Goal: Transaction & Acquisition: Purchase product/service

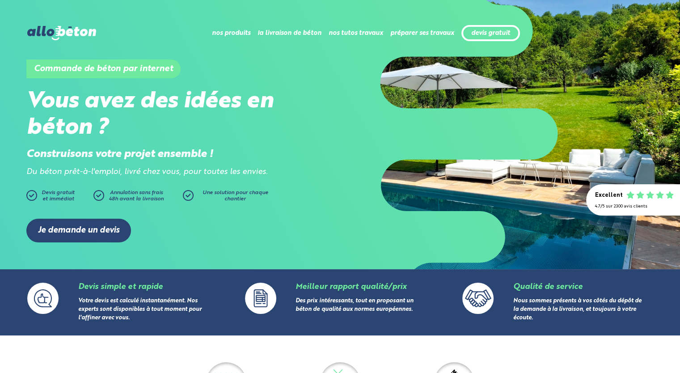
click at [256, 235] on div "Je demande un devis" at bounding box center [339, 230] width 627 height 50
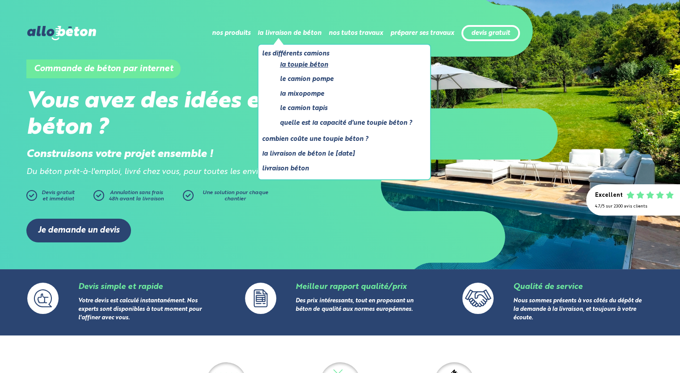
click at [291, 65] on link "La toupie béton" at bounding box center [346, 64] width 132 height 11
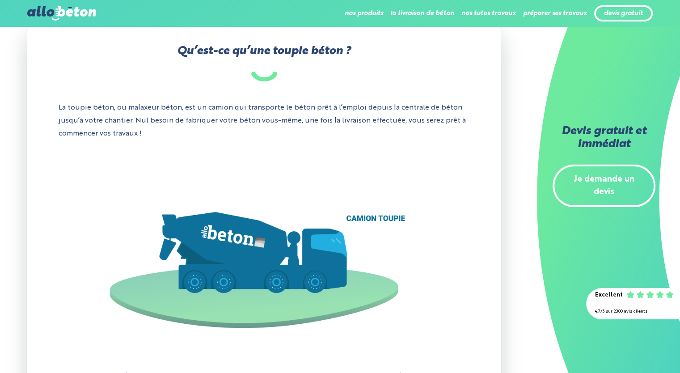
scroll to position [286, 0]
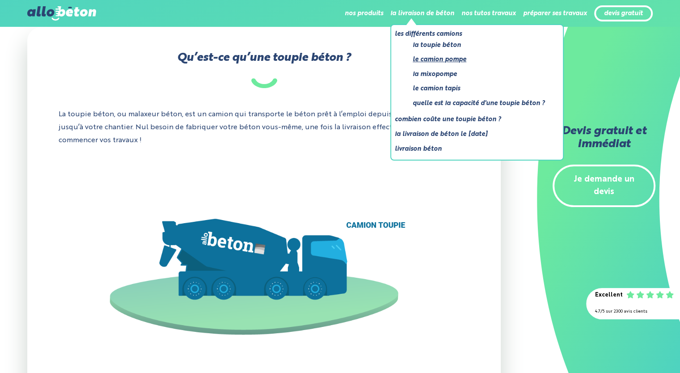
click at [419, 56] on link "Le camion pompe" at bounding box center [478, 59] width 132 height 11
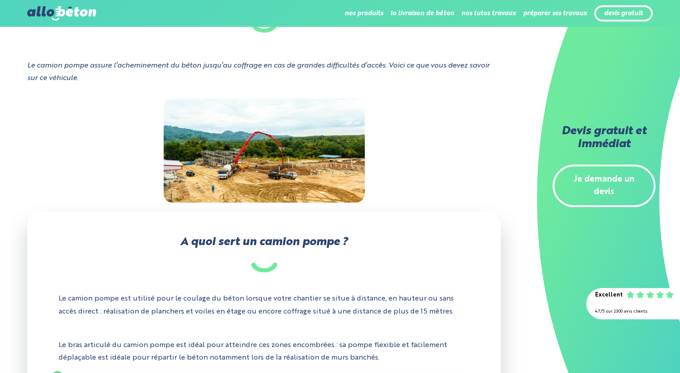
scroll to position [71, 0]
click at [617, 11] on link "devis gratuit" at bounding box center [623, 14] width 39 height 8
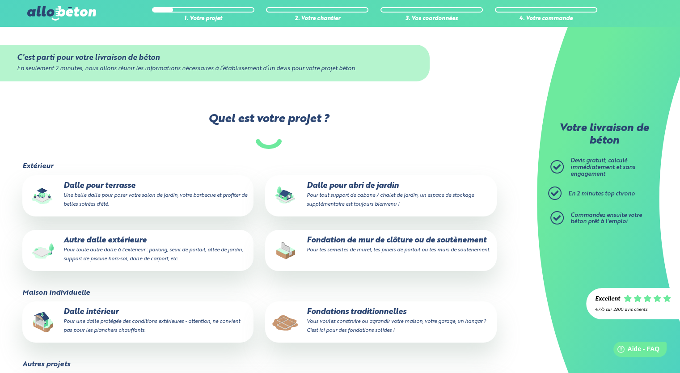
click at [316, 315] on p "Fondations traditionnelles Vous voulez construire ou agrandir votre maison, vot…" at bounding box center [380, 320] width 218 height 27
click at [0, 0] on input "Fondations traditionnelles Vous voulez construire ou agrandir votre maison, vot…" at bounding box center [0, 0] width 0 height 0
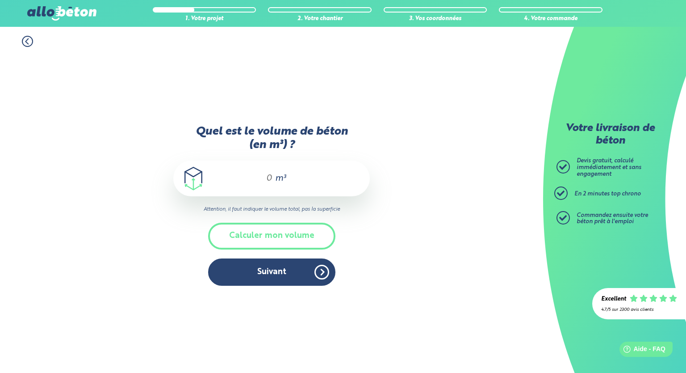
click at [271, 181] on input "Quel est le volume de béton (en m³) ?" at bounding box center [265, 178] width 15 height 11
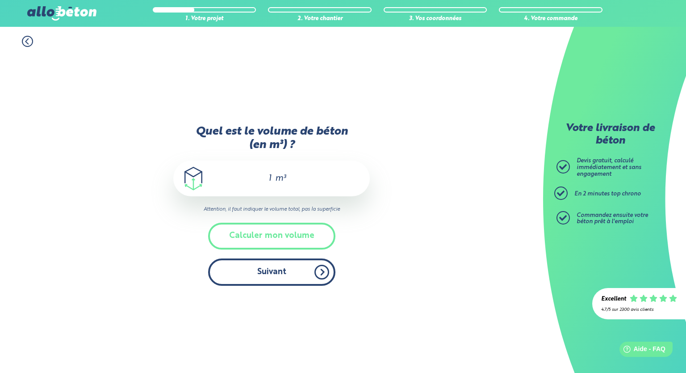
type input "1"
click at [274, 267] on button "Suivant" at bounding box center [271, 271] width 127 height 27
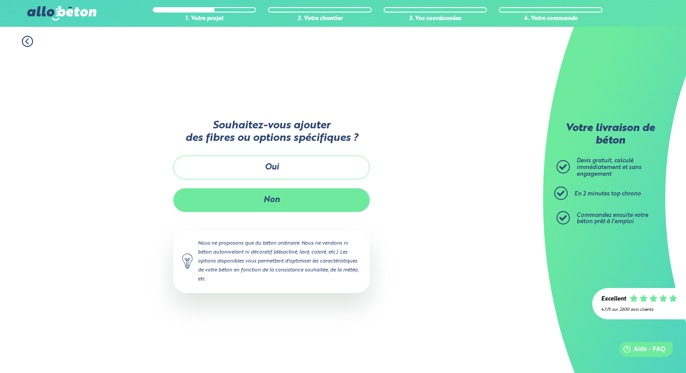
click at [257, 194] on button "Non" at bounding box center [271, 200] width 197 height 24
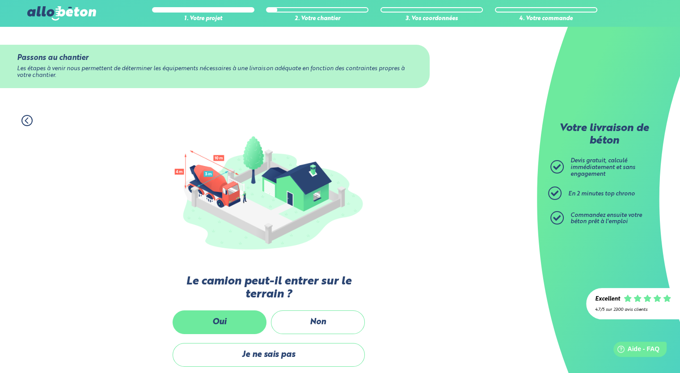
click at [220, 319] on label "Oui" at bounding box center [219, 322] width 94 height 24
click at [0, 0] on input "Oui" at bounding box center [0, 0] width 0 height 0
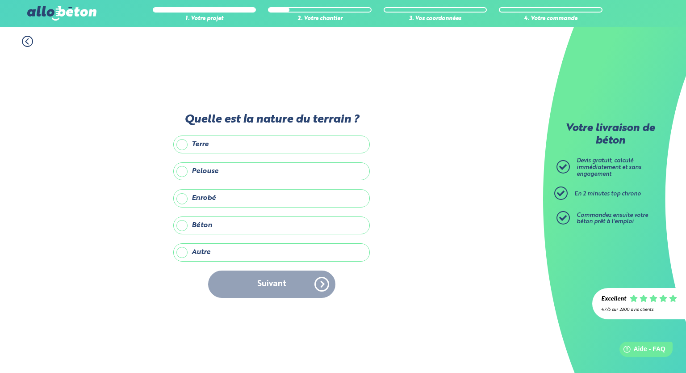
click at [181, 197] on label "Enrobé" at bounding box center [271, 198] width 197 height 18
click at [0, 0] on input "Enrobé" at bounding box center [0, 0] width 0 height 0
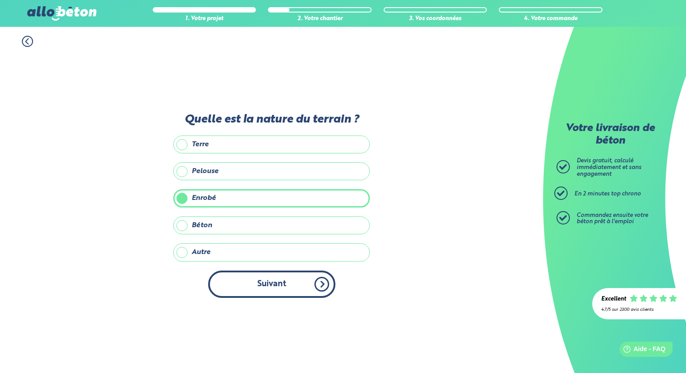
click at [237, 281] on button "Suivant" at bounding box center [271, 283] width 127 height 27
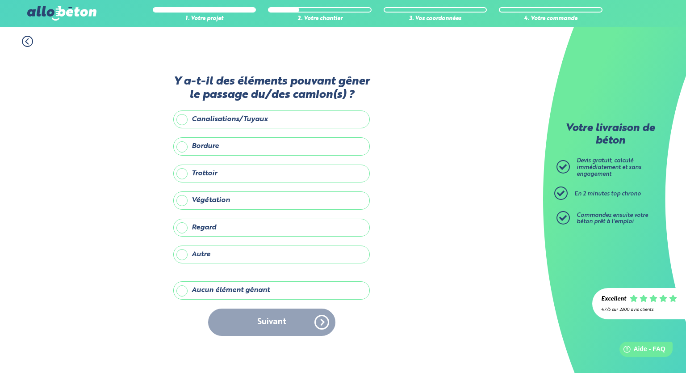
click at [183, 292] on label "Aucun élément gênant" at bounding box center [271, 290] width 197 height 18
click at [0, 0] on input "Aucun élément gênant" at bounding box center [0, 0] width 0 height 0
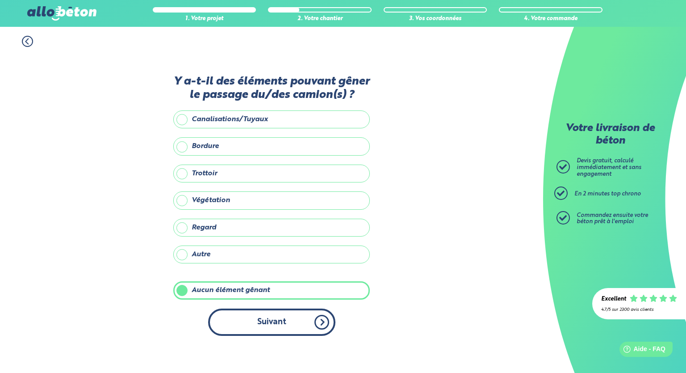
click at [239, 314] on button "Suivant" at bounding box center [271, 321] width 127 height 27
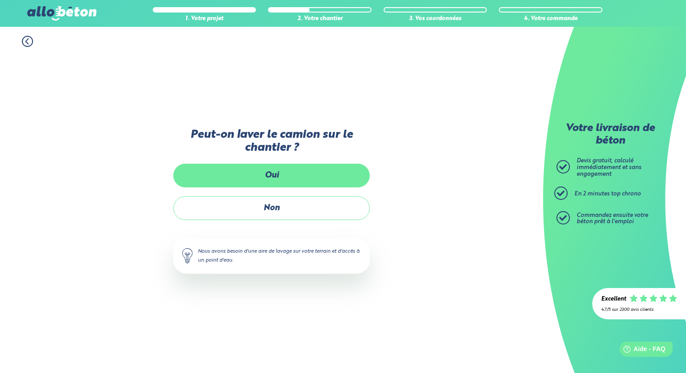
click at [250, 175] on label "Oui" at bounding box center [271, 176] width 197 height 24
click at [0, 0] on input "Oui" at bounding box center [0, 0] width 0 height 0
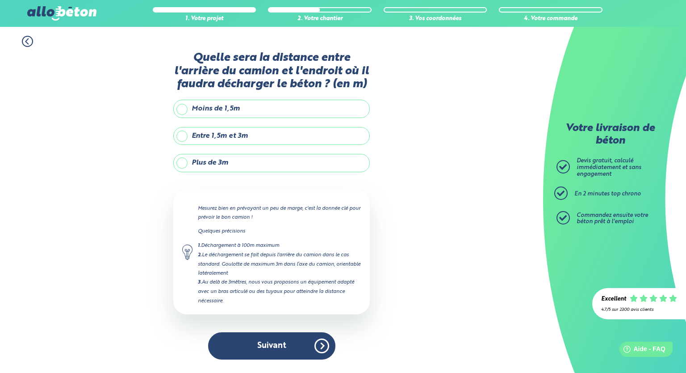
click at [179, 136] on label "Entre 1,5m et 3m" at bounding box center [271, 136] width 197 height 18
click at [0, 0] on input "Entre 1,5m et 3m" at bounding box center [0, 0] width 0 height 0
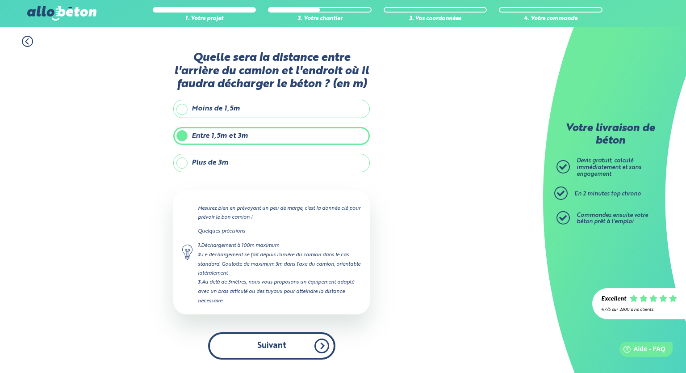
click at [245, 340] on button "Suivant" at bounding box center [271, 345] width 127 height 27
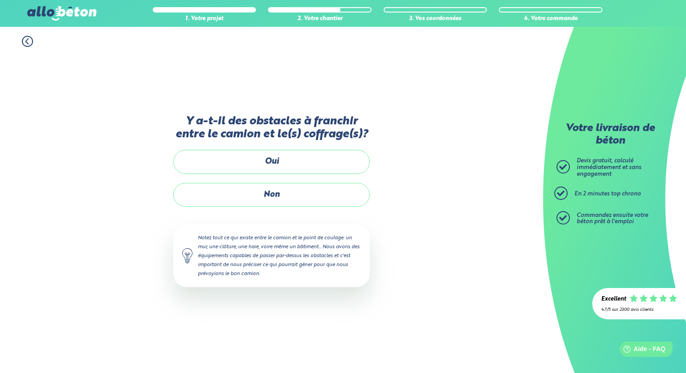
click at [240, 206] on div "Y a-t-il des obstacles à franchir entre le camion et le(s) coffrage(s)? Oui Non…" at bounding box center [271, 210] width 197 height 190
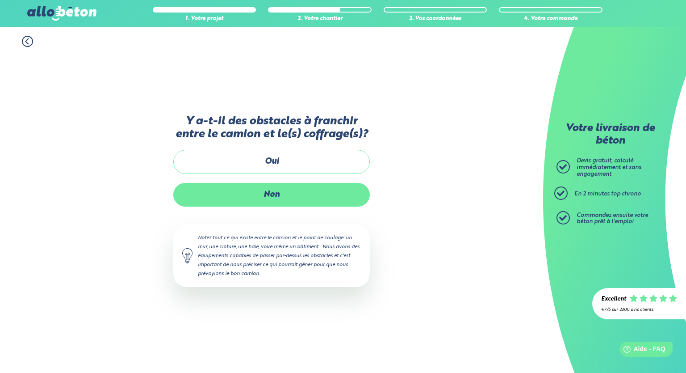
click at [245, 189] on label "Non" at bounding box center [271, 195] width 197 height 24
click at [0, 0] on input "Non" at bounding box center [0, 0] width 0 height 0
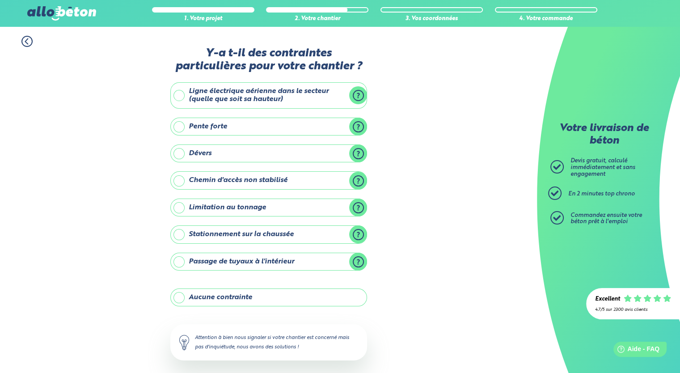
click at [177, 295] on label "Aucune contrainte" at bounding box center [268, 297] width 197 height 18
click at [0, 0] on input "Aucune contrainte" at bounding box center [0, 0] width 0 height 0
click at [424, 235] on div "1. Votre projet 2. Votre chantier 3. Vos coordonnées 4. Votre commande Y-a t-il…" at bounding box center [268, 220] width 537 height 387
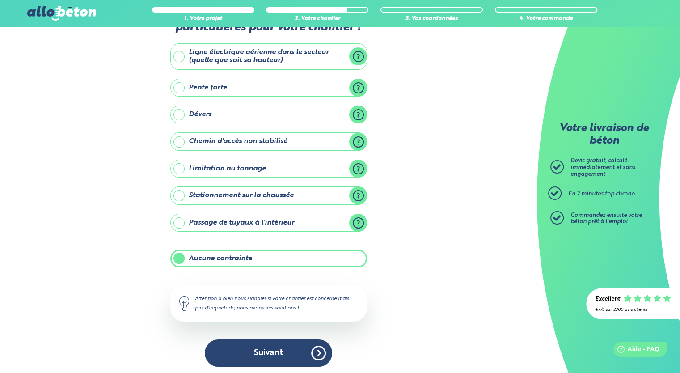
scroll to position [40, 0]
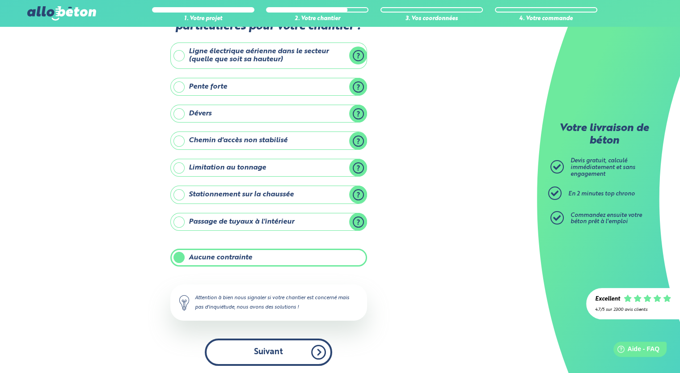
click at [242, 344] on button "Suivant" at bounding box center [268, 351] width 127 height 27
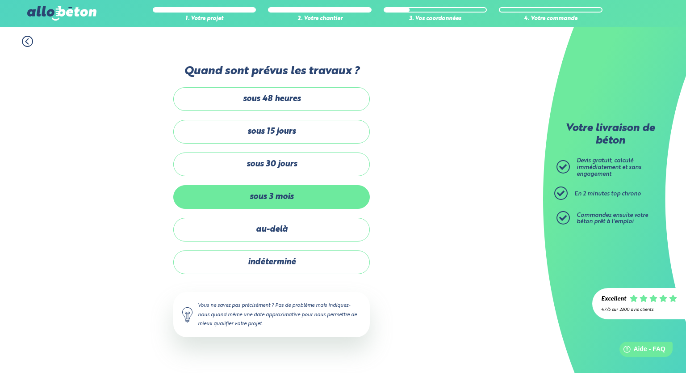
click at [196, 196] on label "sous 3 mois" at bounding box center [271, 197] width 197 height 24
click at [0, 0] on input "sous 3 mois" at bounding box center [0, 0] width 0 height 0
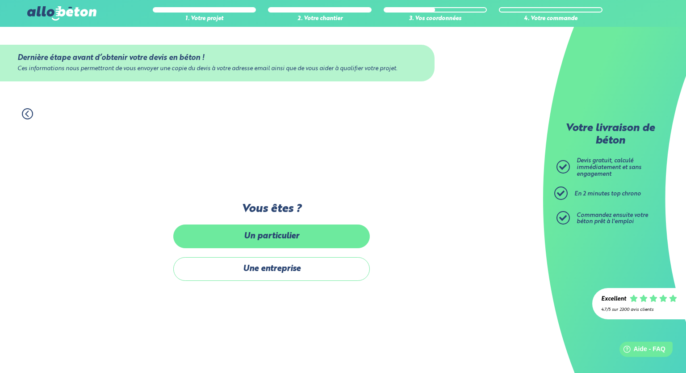
click at [260, 243] on label "Un particulier" at bounding box center [271, 236] width 197 height 24
click at [0, 0] on input "Un particulier" at bounding box center [0, 0] width 0 height 0
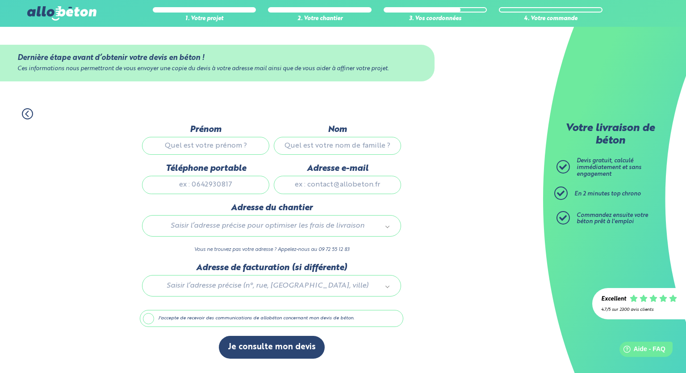
click at [209, 147] on input "Prénom" at bounding box center [205, 146] width 127 height 18
type input "Philippe"
type input "LEFEUVRE"
type input "0659615524"
click at [322, 182] on input "Adresse e-mail" at bounding box center [337, 185] width 127 height 18
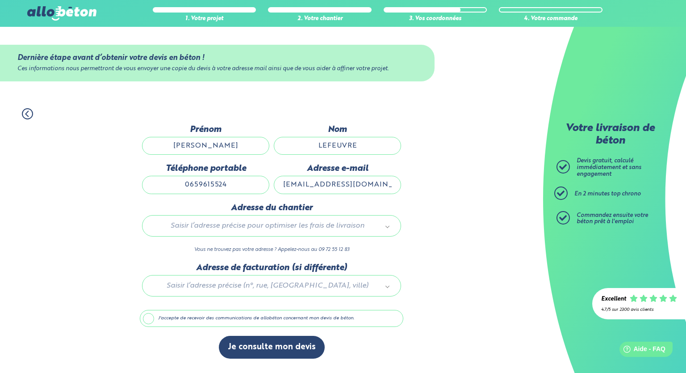
type input "plefeuvre@icelec.com"
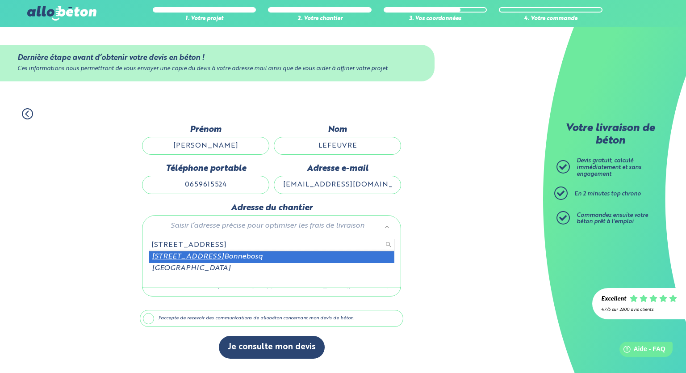
type input "3 rue du chateau 14340"
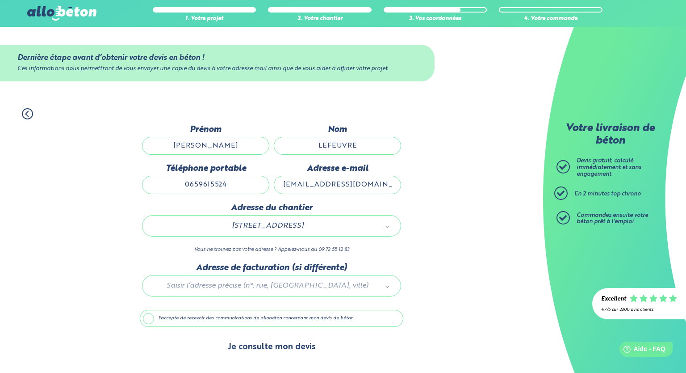
click at [254, 348] on button "Je consulte mon devis" at bounding box center [272, 347] width 106 height 23
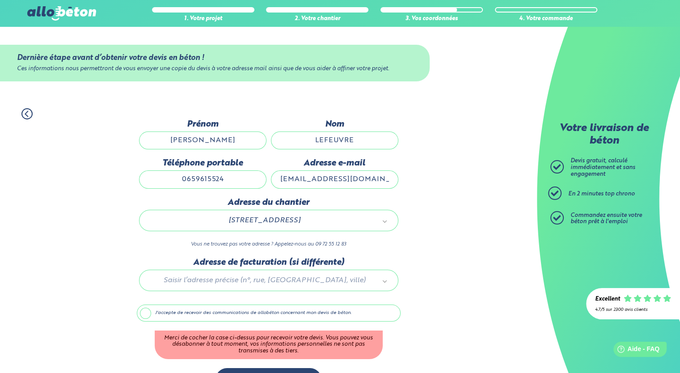
click at [145, 317] on label "J'accepte de recevoir des communications de allobéton concernant mon devis de b…" at bounding box center [269, 312] width 264 height 17
click at [0, 0] on input "J'accepte de recevoir des communications de allobéton concernant mon devis de b…" at bounding box center [0, 0] width 0 height 0
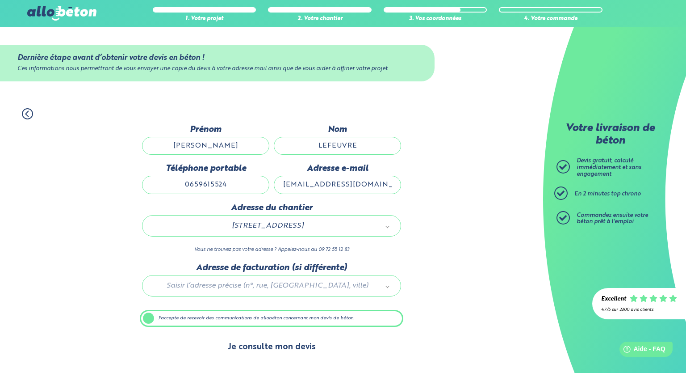
click at [255, 349] on button "Je consulte mon devis" at bounding box center [272, 347] width 106 height 23
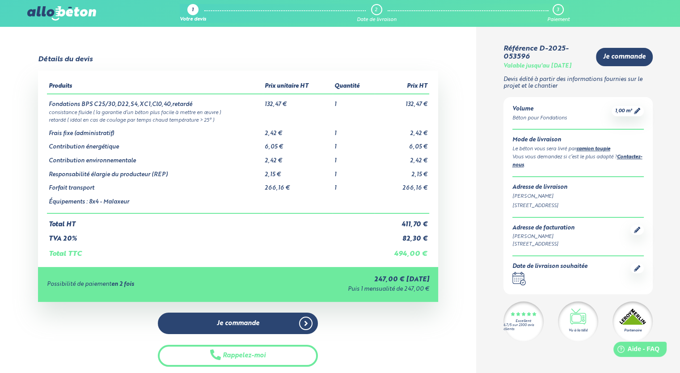
click at [634, 111] on icon at bounding box center [637, 111] width 6 height 6
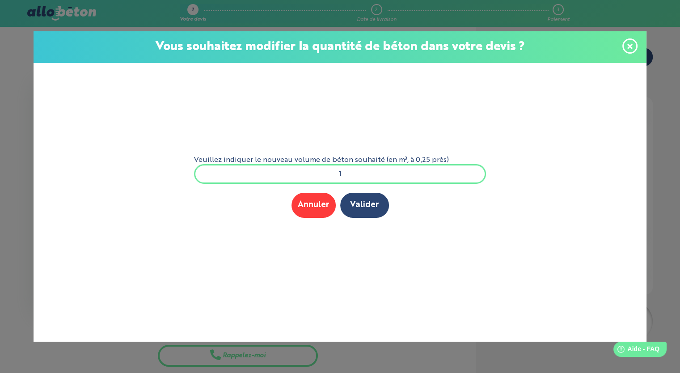
click at [403, 177] on input "1" at bounding box center [340, 174] width 292 height 20
type input "2"
type input "1.5"
click at [360, 202] on button "Valider" at bounding box center [364, 205] width 49 height 25
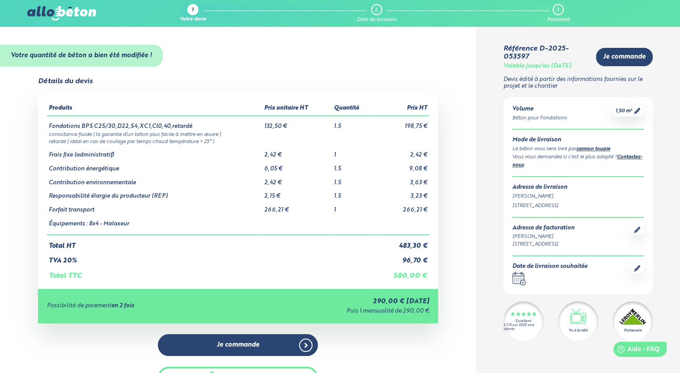
drag, startPoint x: 0, startPoint y: 0, endPoint x: 360, endPoint y: 214, distance: 418.9
click at [360, 214] on tbody "Fondations BPS C25/30,D22,S4,XC1,Cl0,40,retardé 132,50 € 1.5 198,75 € consistan…" at bounding box center [238, 175] width 382 height 119
click at [360, 214] on td at bounding box center [353, 224] width 42 height 21
click at [461, 246] on div "Détails du devis Produits Prix unitaire HT Quantité Prix HT Fondations BPS C25/…" at bounding box center [238, 248] width 476 height 343
click at [634, 268] on icon at bounding box center [637, 268] width 6 height 6
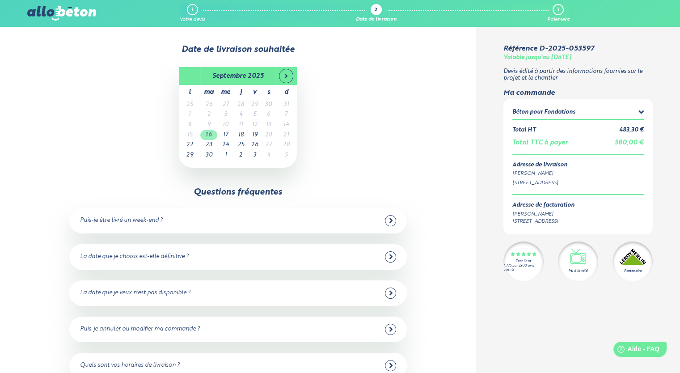
click at [213, 136] on td "16" at bounding box center [208, 135] width 17 height 10
